Goal: Task Accomplishment & Management: Use online tool/utility

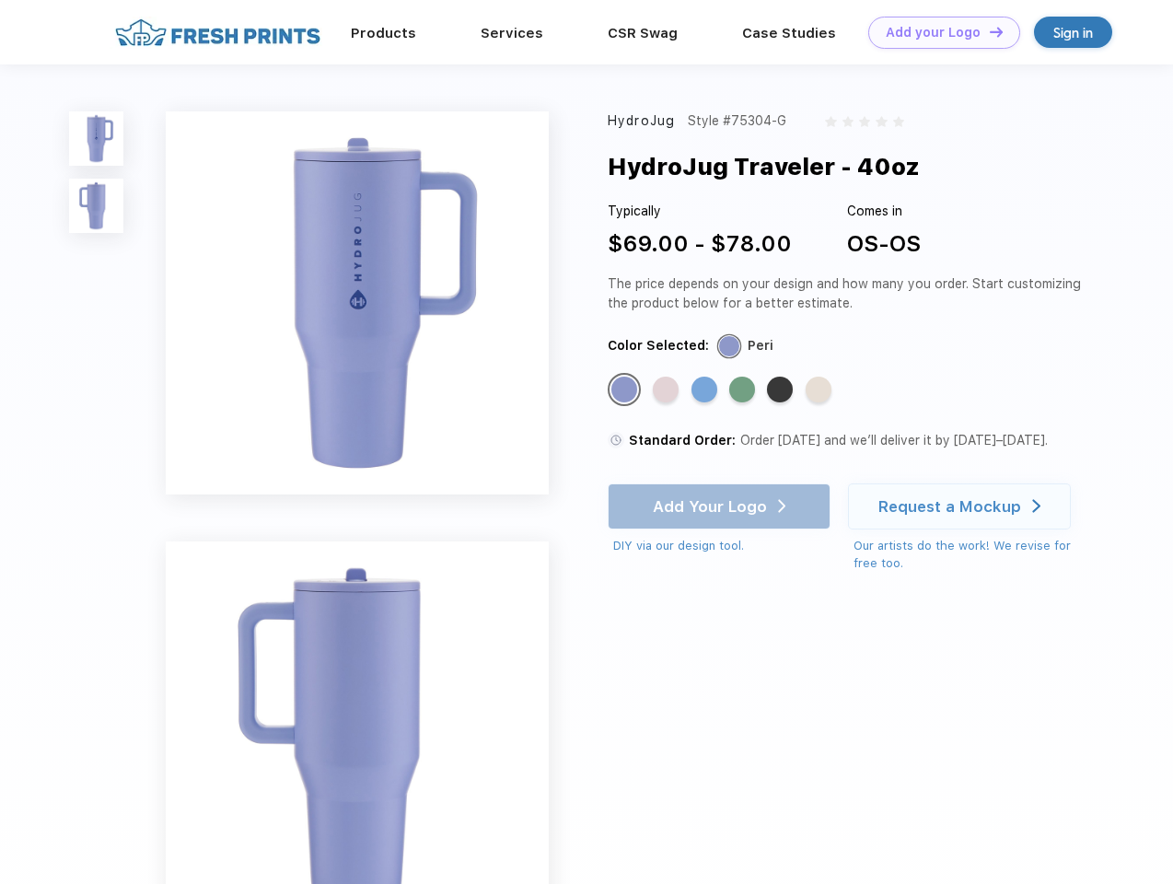
click at [938, 32] on link "Add your Logo Design Tool" at bounding box center [945, 33] width 152 height 32
click at [0, 0] on div "Design Tool" at bounding box center [0, 0] width 0 height 0
click at [988, 31] on link "Add your Logo Design Tool" at bounding box center [945, 33] width 152 height 32
click at [97, 138] on img at bounding box center [96, 138] width 54 height 54
click at [97, 206] on img at bounding box center [96, 206] width 54 height 54
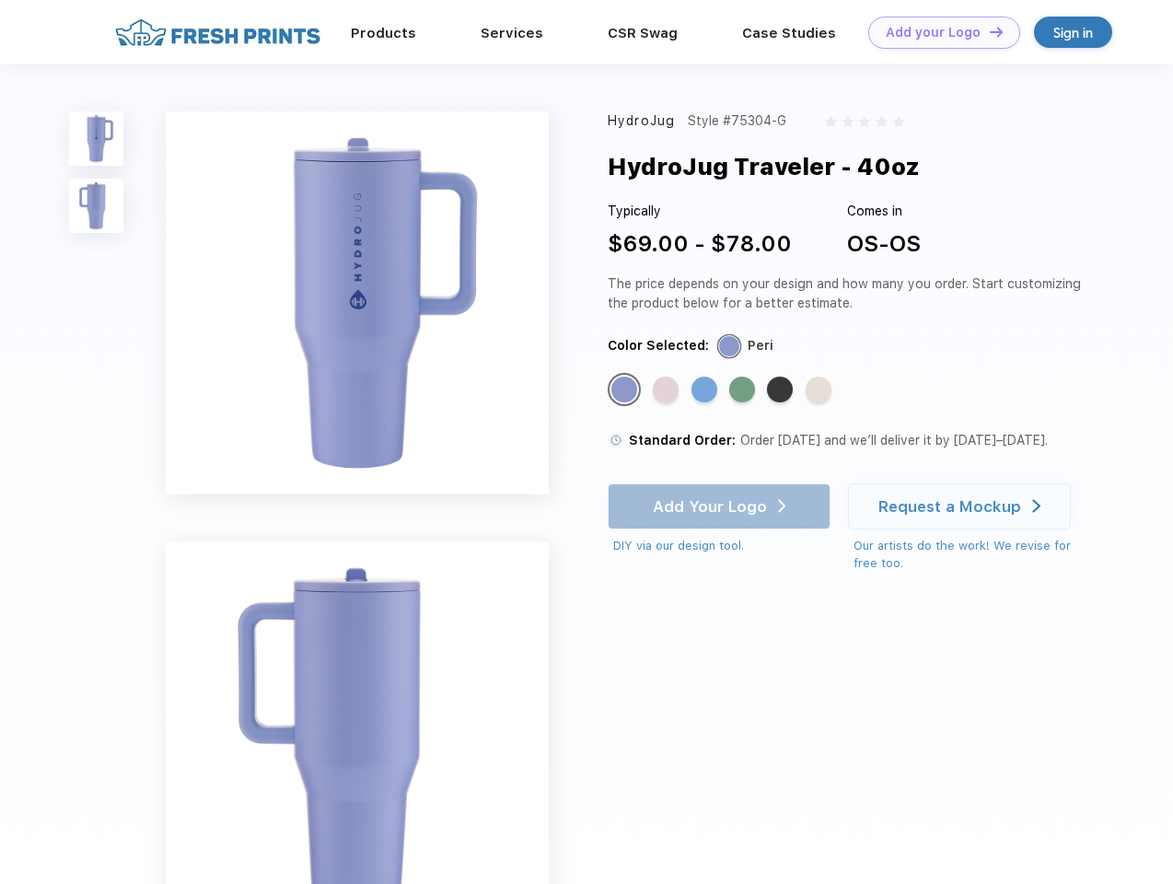
click at [626, 391] on div "Standard Color" at bounding box center [625, 390] width 26 height 26
click at [668, 391] on div "Standard Color" at bounding box center [666, 390] width 26 height 26
click at [706, 391] on div "Standard Color" at bounding box center [705, 390] width 26 height 26
click at [744, 391] on div "Standard Color" at bounding box center [742, 390] width 26 height 26
click at [782, 391] on div "Standard Color" at bounding box center [780, 390] width 26 height 26
